Goal: Task Accomplishment & Management: Use online tool/utility

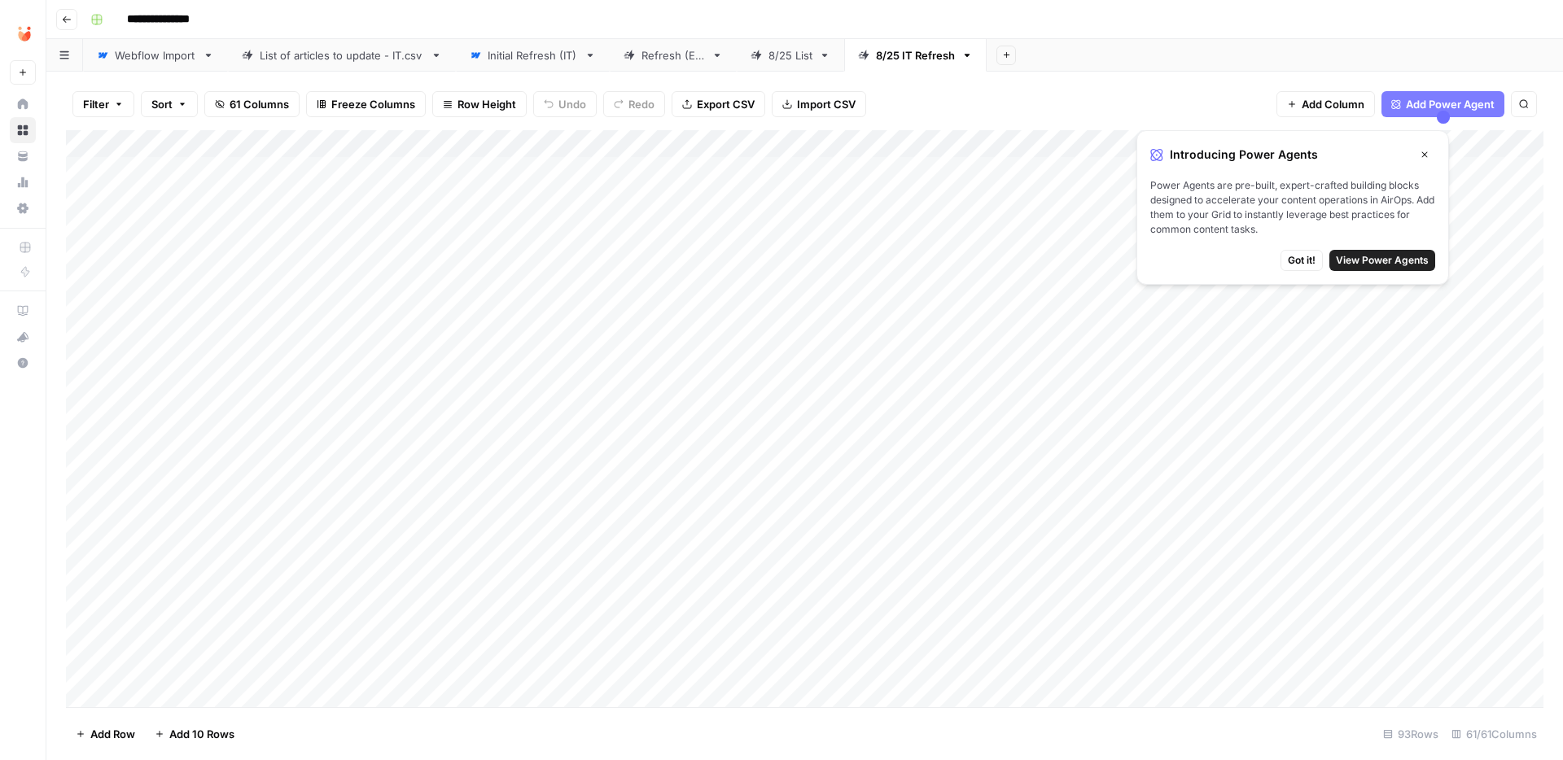
click at [1422, 153] on icon "button" at bounding box center [1424, 155] width 10 height 10
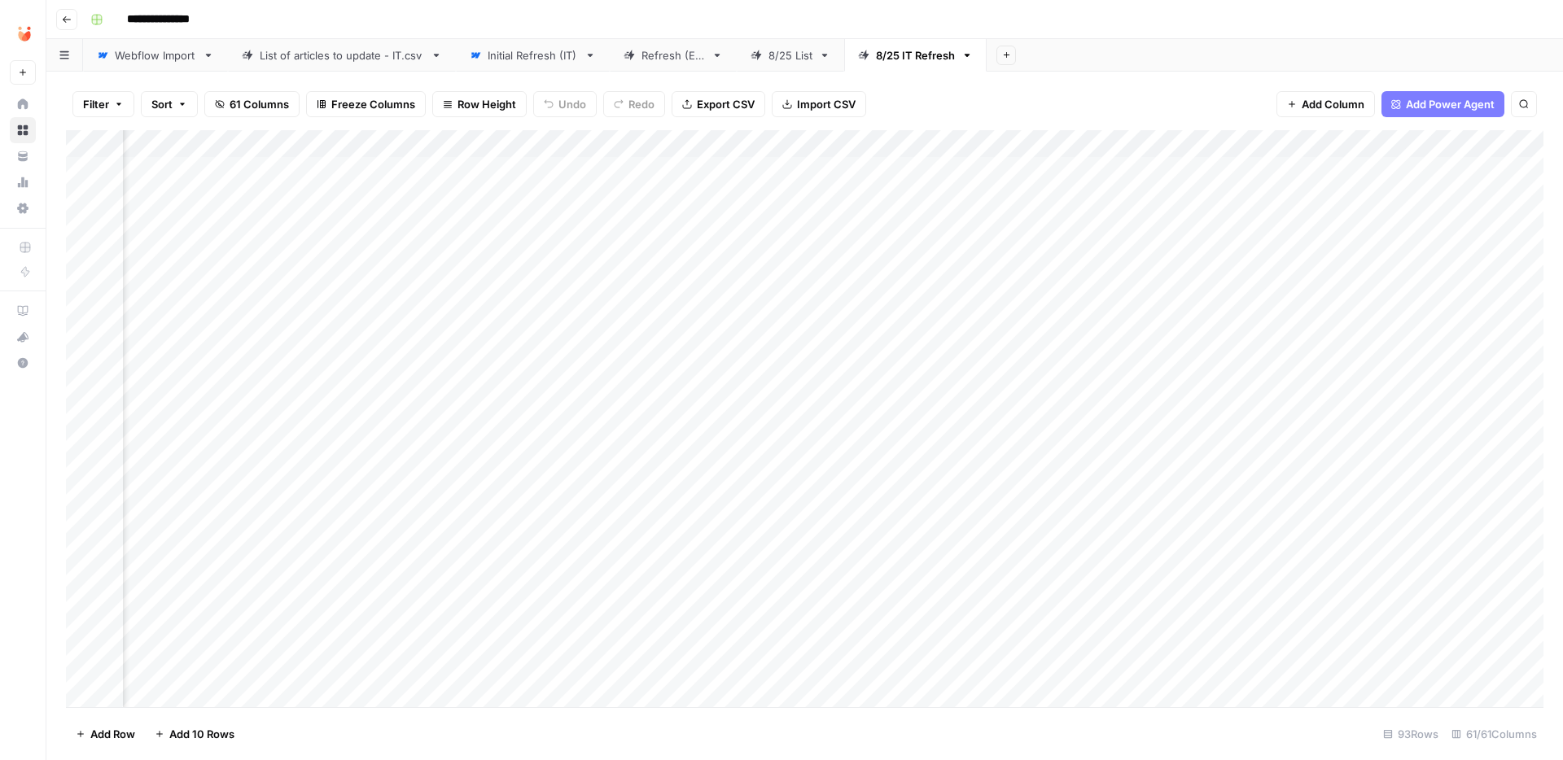
scroll to position [0, 2530]
type input "*******"
click at [226, 170] on div "Add Column" at bounding box center [804, 418] width 1477 height 577
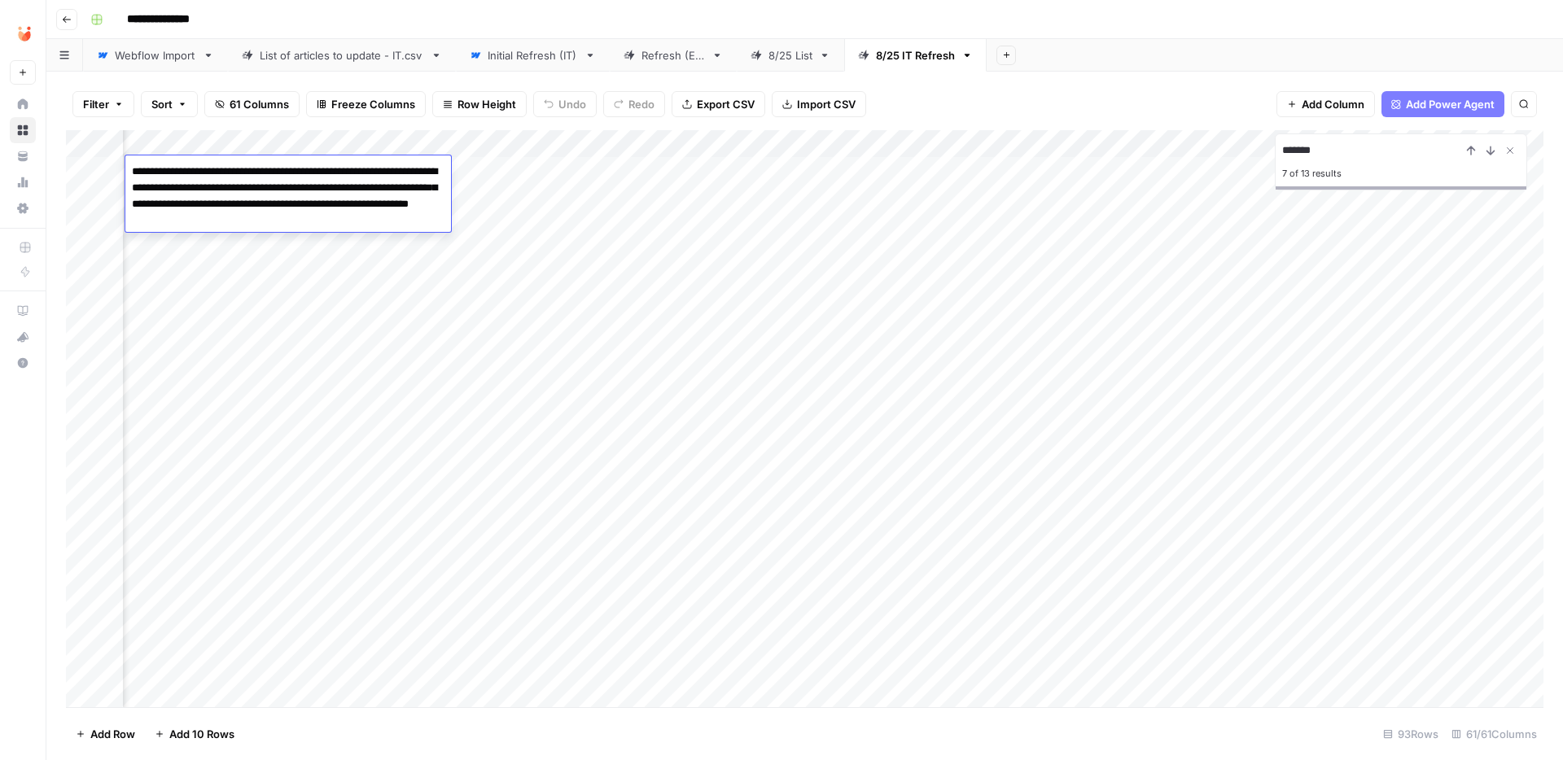
click at [226, 170] on textarea "**********" at bounding box center [288, 196] width 326 height 72
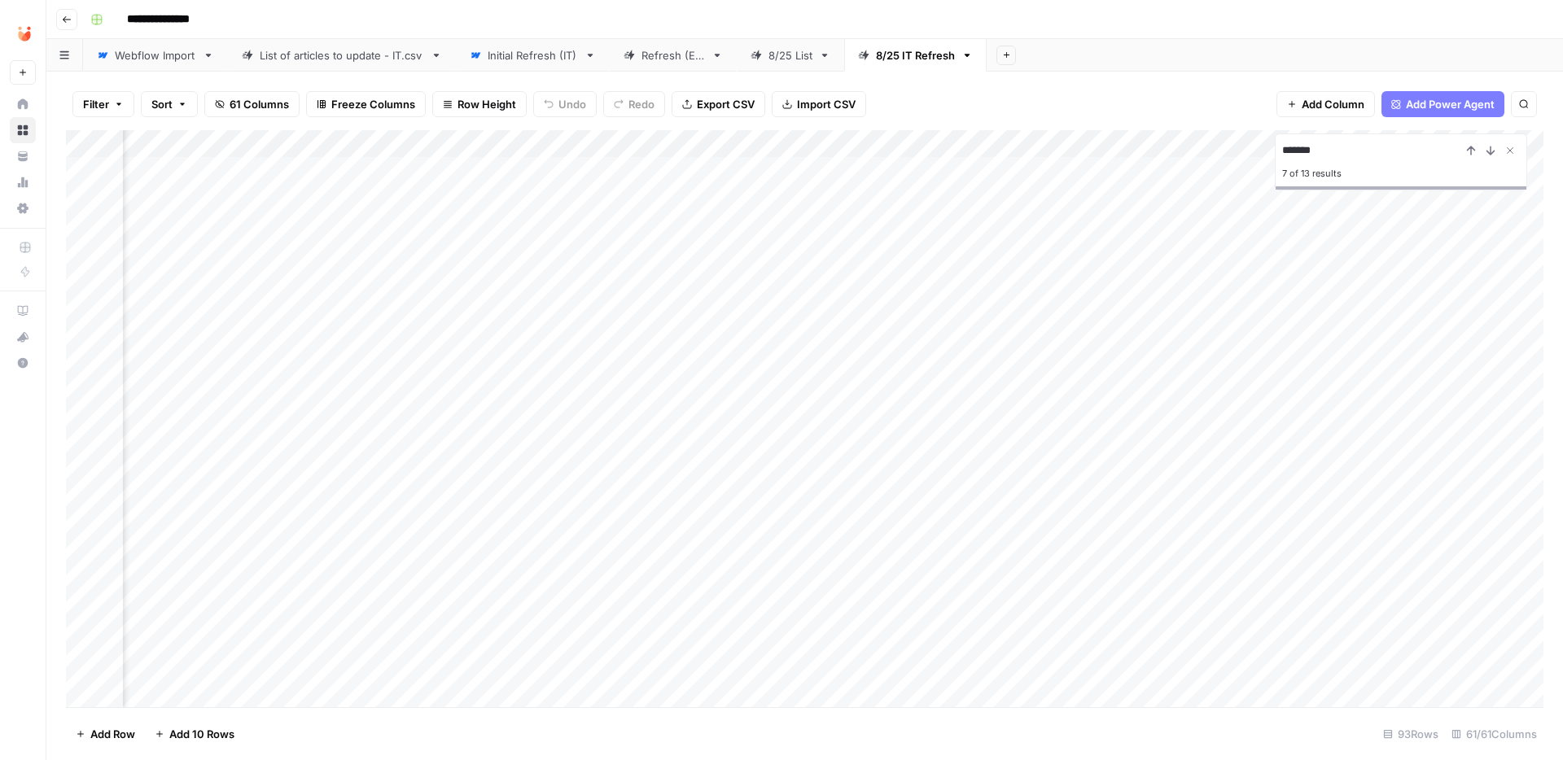
click at [198, 317] on div "Add Column" at bounding box center [804, 418] width 1477 height 577
click at [1511, 150] on icon "Close Search" at bounding box center [1509, 150] width 13 height 13
click at [635, 482] on div "Add Column" at bounding box center [804, 418] width 1477 height 577
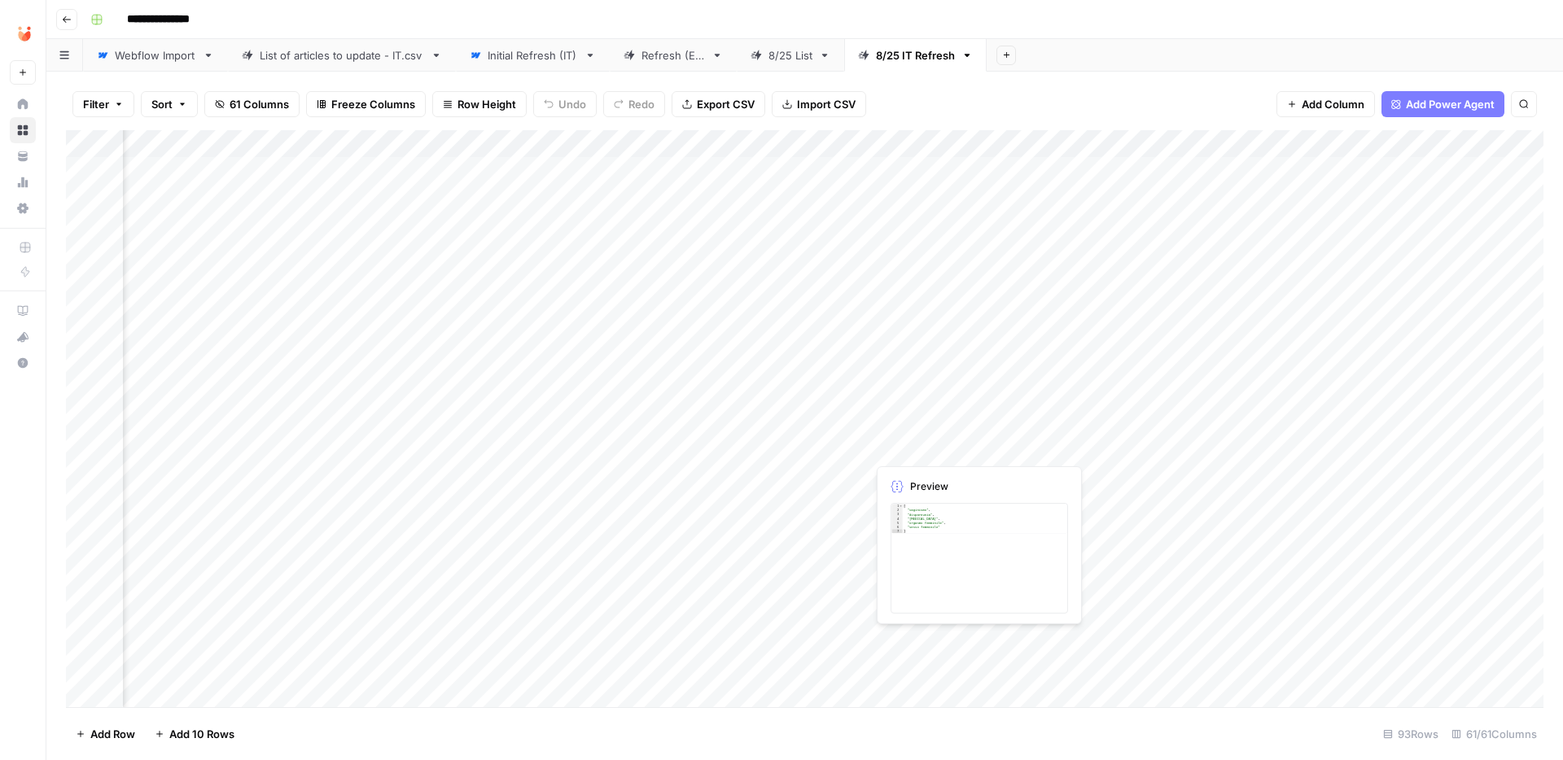
click at [926, 445] on div "Add Column" at bounding box center [804, 418] width 1477 height 577
click at [693, 463] on div "Add Column" at bounding box center [804, 418] width 1477 height 577
click at [266, 476] on div "Add Column" at bounding box center [804, 418] width 1477 height 577
click at [214, 476] on div "Add Column" at bounding box center [804, 418] width 1477 height 577
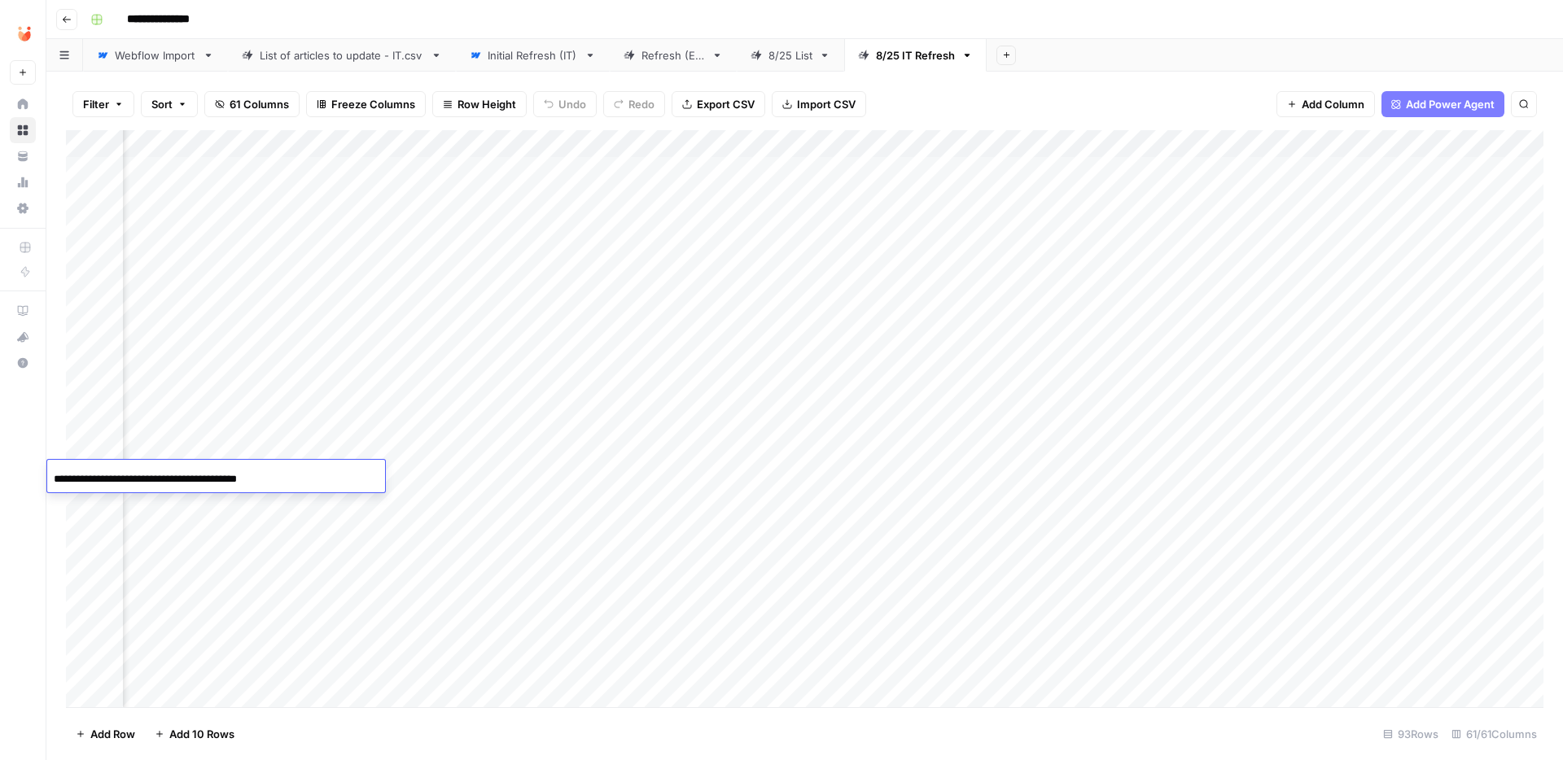
scroll to position [0, 6705]
click at [722, 103] on span "Export CSV" at bounding box center [726, 104] width 58 height 16
click at [697, 105] on span "Export CSV" at bounding box center [726, 104] width 58 height 16
